Goal: Task Accomplishment & Management: Use online tool/utility

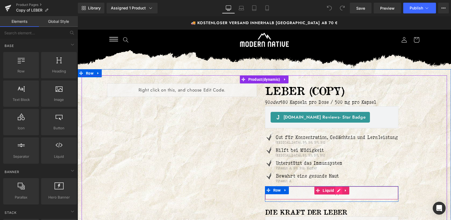
click at [337, 197] on div "Liquid" at bounding box center [332, 192] width 134 height 13
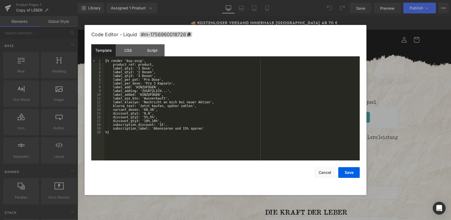
click at [210, 130] on div "{% render 'buy-snip', product_ref: product, label_qty1: '1 Dose', label_qty2: '…" at bounding box center [232, 113] width 256 height 109
click at [205, 128] on div "{% render 'buy-snip', product_ref: product, label_qty1: '1 Dose', label_qty2: '…" at bounding box center [232, 113] width 256 height 109
click at [347, 172] on button "Save" at bounding box center [348, 172] width 21 height 11
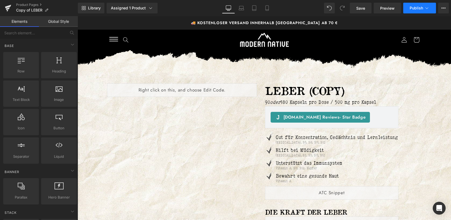
click at [414, 10] on span "Publish" at bounding box center [416, 8] width 13 height 4
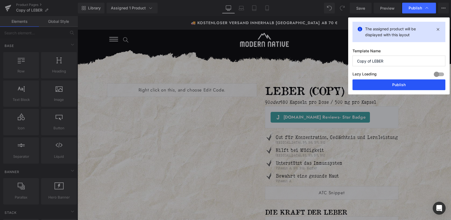
click at [391, 86] on button "Publish" at bounding box center [399, 84] width 93 height 11
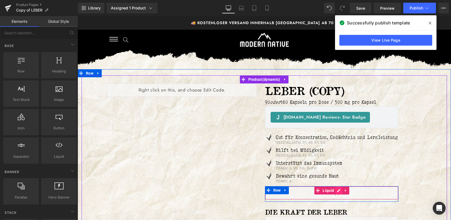
click at [340, 198] on div "Liquid" at bounding box center [332, 192] width 134 height 13
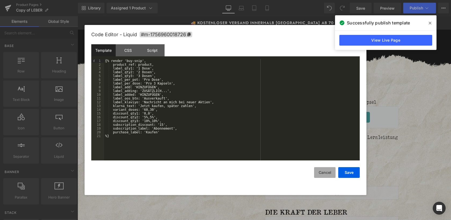
click at [328, 173] on button "Cancel" at bounding box center [324, 172] width 21 height 11
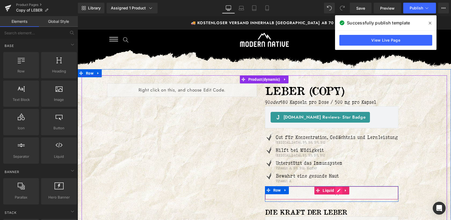
click at [338, 198] on div "Liquid" at bounding box center [332, 192] width 134 height 13
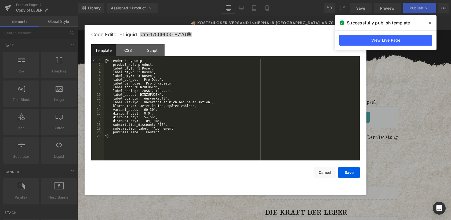
click at [165, 133] on div "{% render 'buy-snip', product_ref: product, label_qty1: '1 Dose', label_qty2: '…" at bounding box center [232, 113] width 256 height 109
paste textarea
click at [347, 176] on button "Save" at bounding box center [348, 172] width 21 height 11
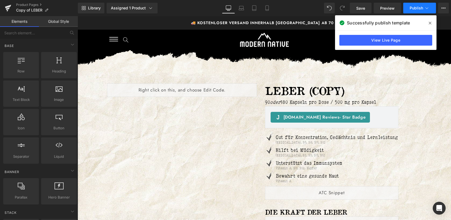
click at [415, 7] on span "Publish" at bounding box center [416, 8] width 13 height 4
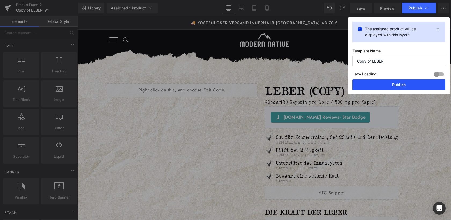
click at [398, 83] on button "Publish" at bounding box center [399, 84] width 93 height 11
